Goal: Information Seeking & Learning: Learn about a topic

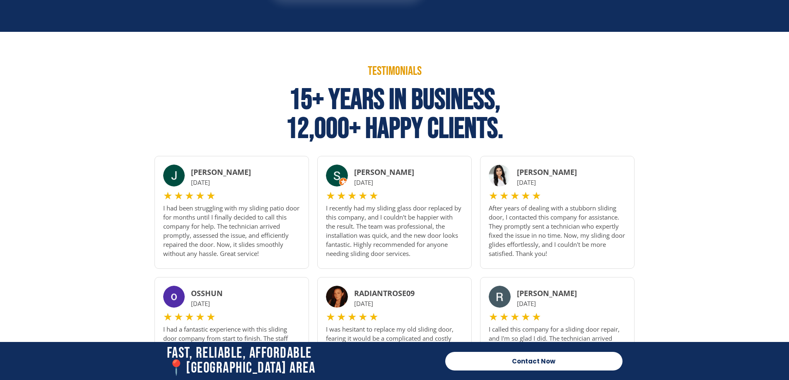
scroll to position [869, 0]
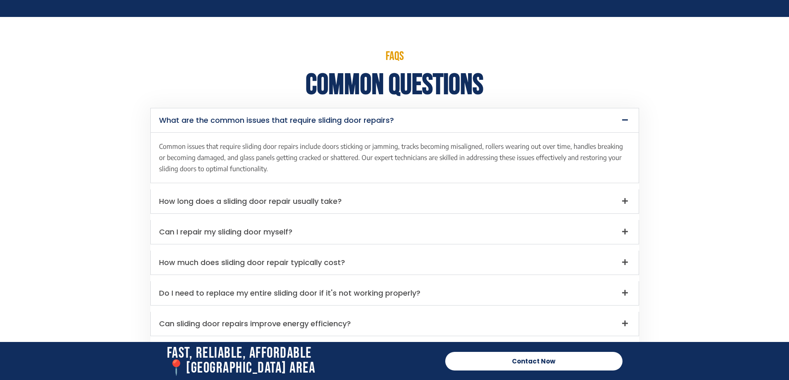
scroll to position [2250, 0]
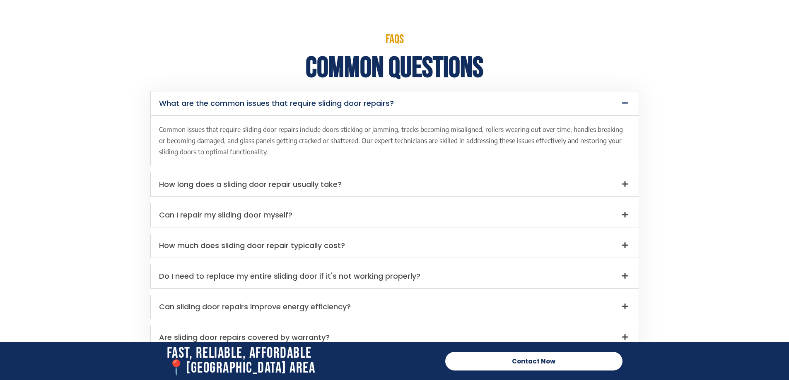
click at [230, 183] on link "How long does a sliding door repair usually take?" at bounding box center [250, 184] width 183 height 10
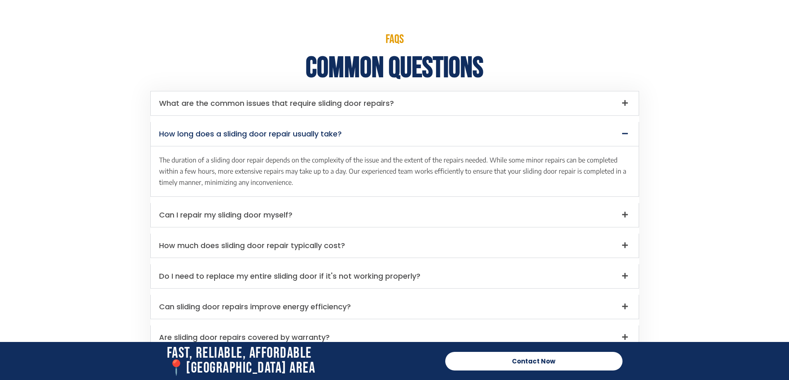
click at [315, 101] on link "What are the common issues that require sliding door repairs?" at bounding box center [276, 103] width 235 height 10
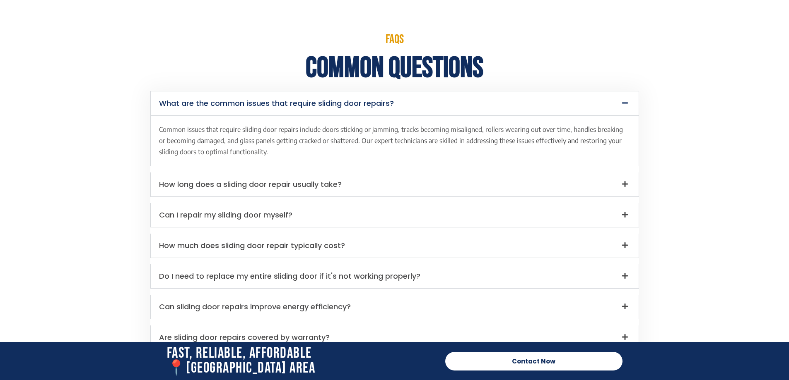
click at [279, 275] on link "Do I need to replace my entire sliding door if it's not working properly?" at bounding box center [289, 276] width 261 height 10
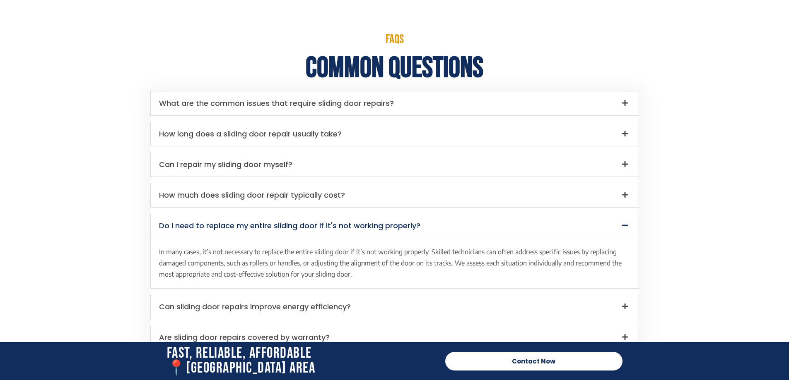
click at [288, 193] on link "How much does sliding door repair typically cost?" at bounding box center [252, 195] width 186 height 10
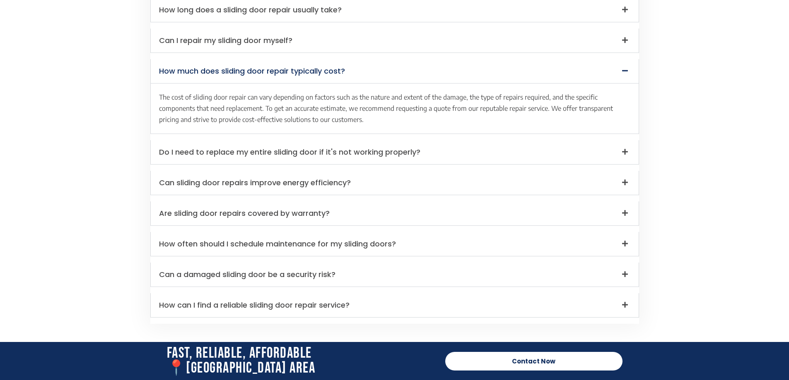
scroll to position [2416, 0]
